Goal: Consume media (video, audio)

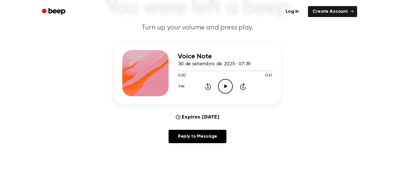
scroll to position [50, 0]
